Goal: Transaction & Acquisition: Purchase product/service

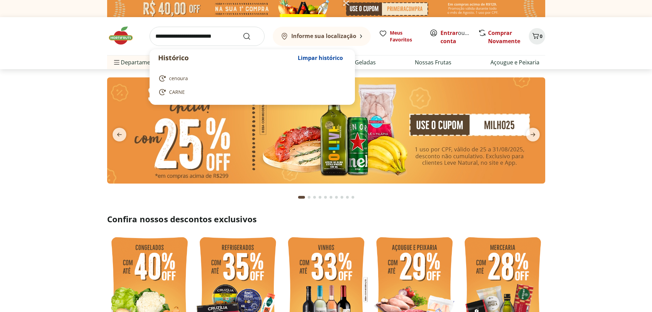
click at [168, 39] on input "search" at bounding box center [206, 36] width 115 height 19
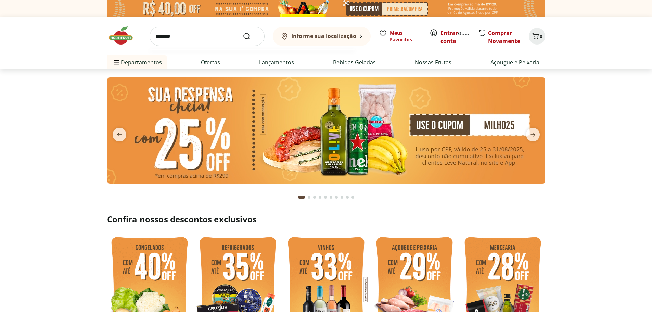
type input "*******"
click at [243, 32] on button "Submit Search" at bounding box center [251, 36] width 16 height 8
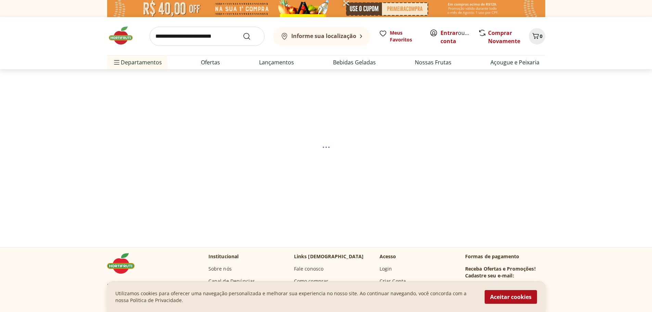
select select "**********"
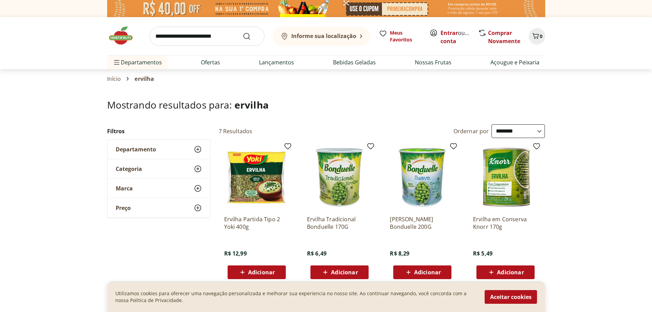
click at [196, 168] on icon at bounding box center [198, 169] width 8 height 8
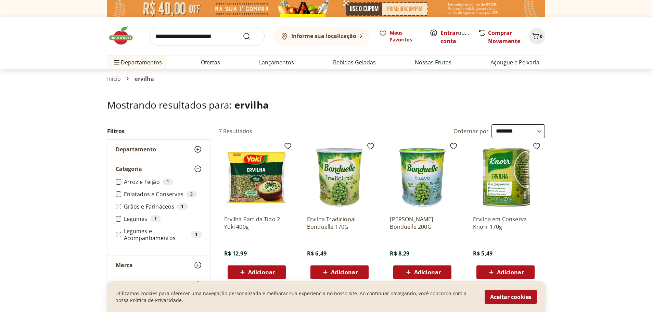
drag, startPoint x: 156, startPoint y: 80, endPoint x: 150, endPoint y: 80, distance: 6.2
click at [156, 80] on div "Início ervilha" at bounding box center [326, 79] width 438 height 8
drag, startPoint x: 154, startPoint y: 80, endPoint x: 125, endPoint y: 77, distance: 29.0
click at [125, 77] on div "Início ervilha" at bounding box center [326, 79] width 438 height 8
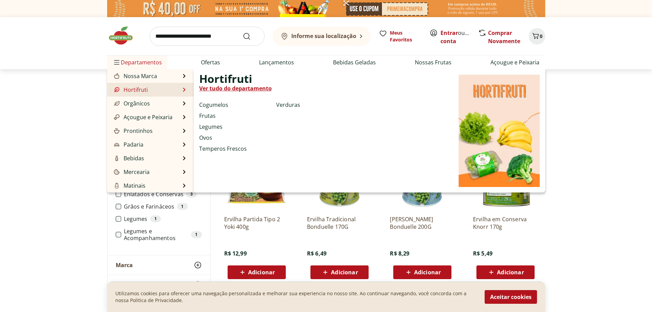
click at [122, 91] on link "Hortifruti" at bounding box center [130, 90] width 35 height 8
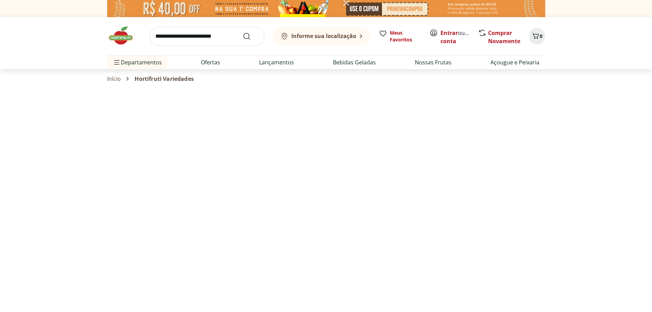
select select "**********"
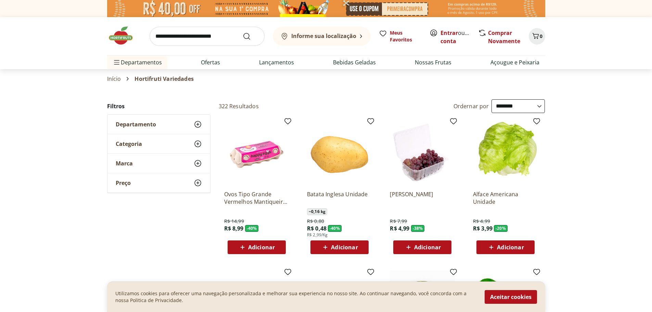
click at [199, 143] on icon at bounding box center [198, 144] width 8 height 8
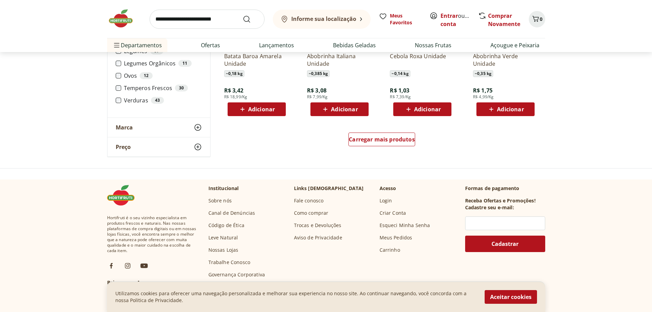
scroll to position [445, 0]
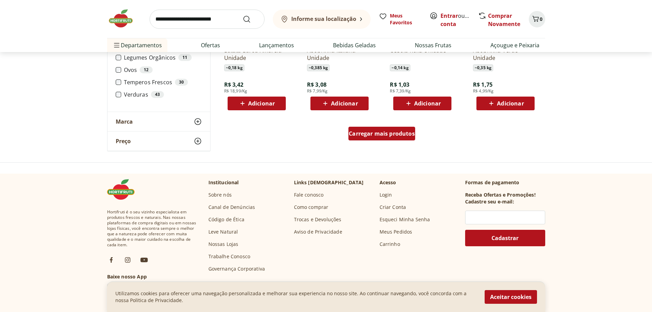
click at [389, 134] on span "Carregar mais produtos" at bounding box center [382, 133] width 66 height 5
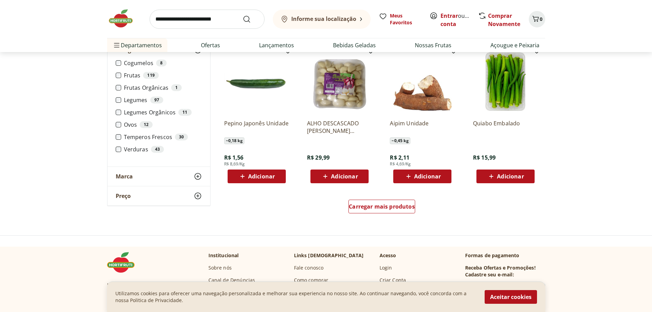
scroll to position [821, 0]
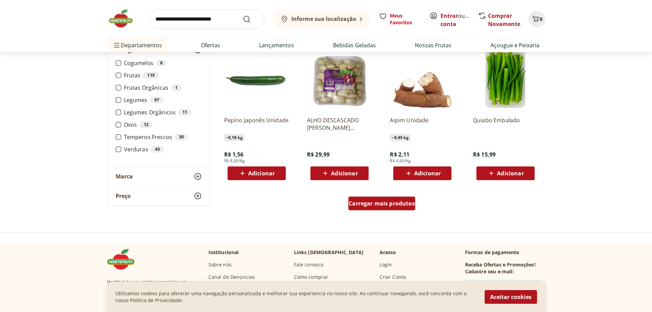
click at [395, 205] on span "Carregar mais produtos" at bounding box center [382, 202] width 66 height 5
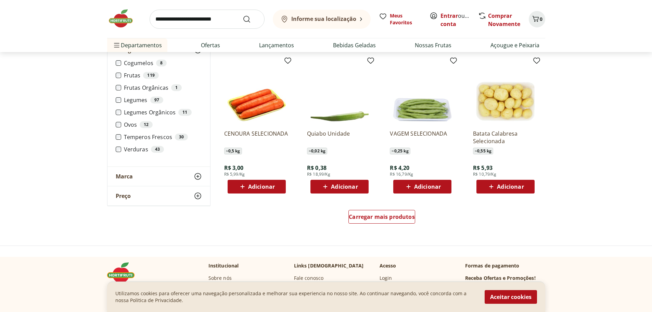
scroll to position [1266, 0]
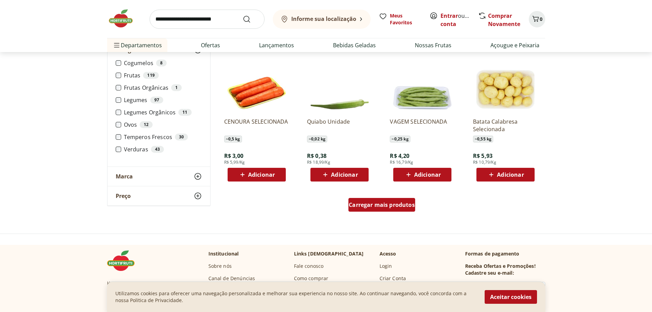
click at [373, 205] on span "Carregar mais produtos" at bounding box center [382, 204] width 66 height 5
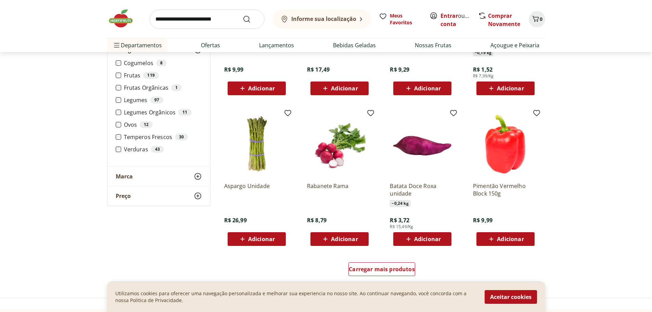
scroll to position [1676, 0]
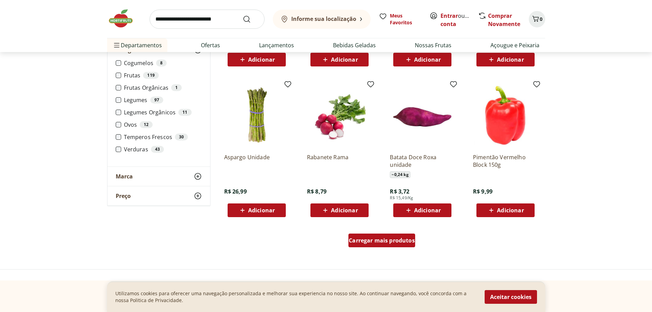
click at [375, 238] on span "Carregar mais produtos" at bounding box center [382, 239] width 66 height 5
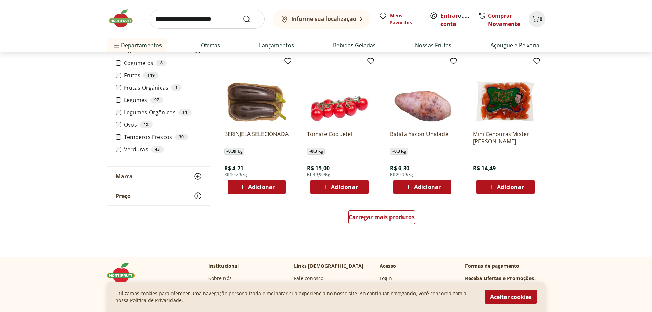
scroll to position [2155, 0]
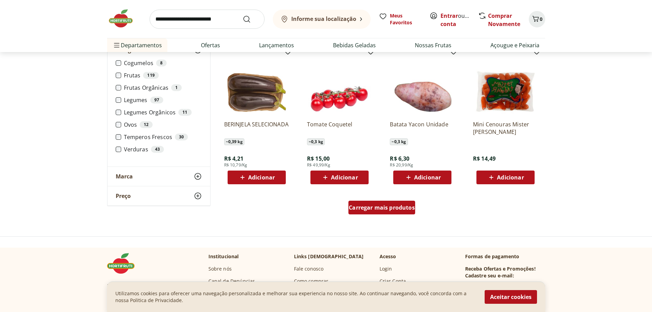
click at [399, 210] on span "Carregar mais produtos" at bounding box center [382, 207] width 66 height 5
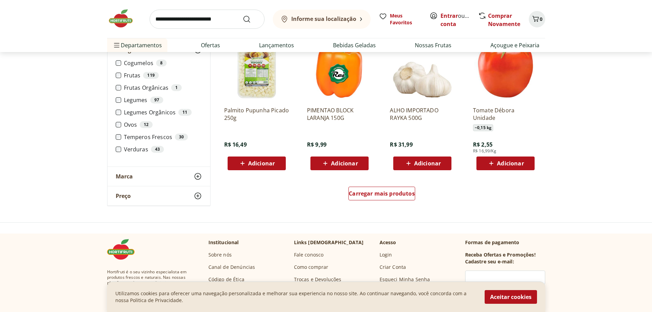
scroll to position [2634, 0]
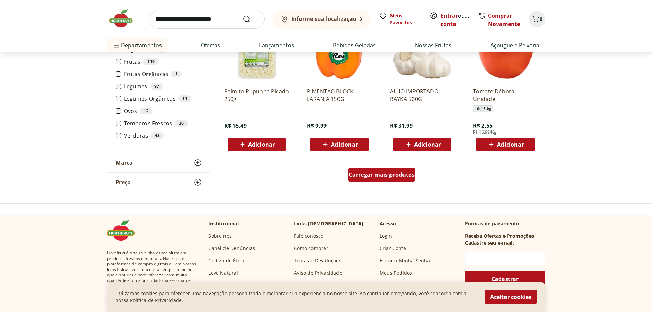
click at [400, 174] on span "Carregar mais produtos" at bounding box center [382, 174] width 66 height 5
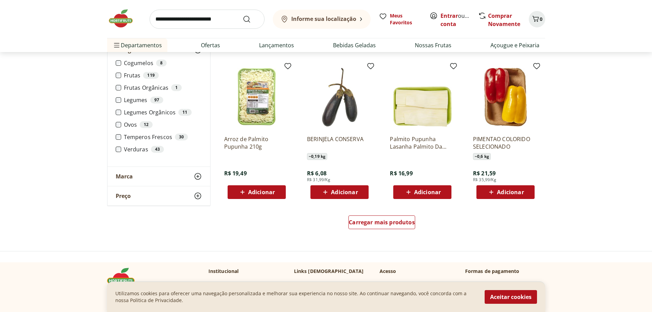
scroll to position [3045, 0]
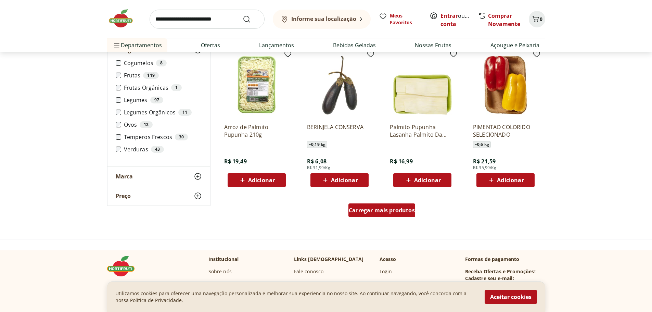
click at [378, 212] on span "Carregar mais produtos" at bounding box center [382, 209] width 66 height 5
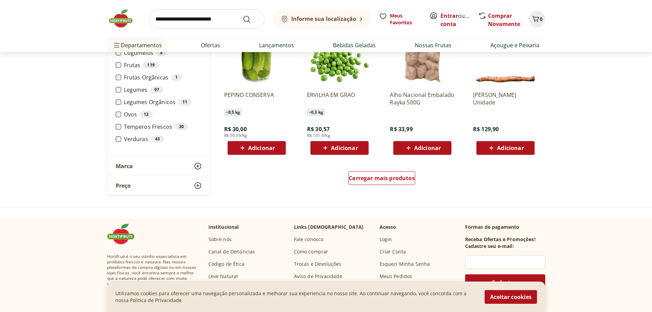
scroll to position [3523, 0]
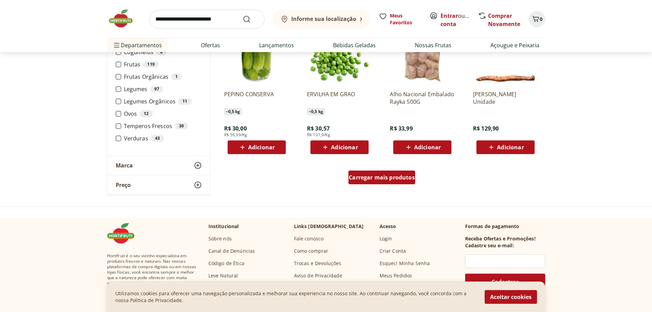
click at [388, 179] on span "Carregar mais produtos" at bounding box center [382, 176] width 66 height 5
